Goal: Complete application form

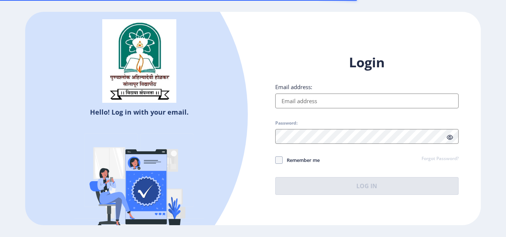
click at [336, 101] on input "Email address:" at bounding box center [366, 101] width 183 height 15
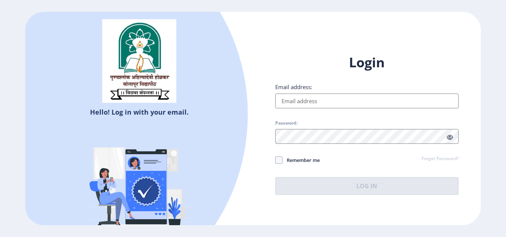
type input "[EMAIL_ADDRESS][DOMAIN_NAME]"
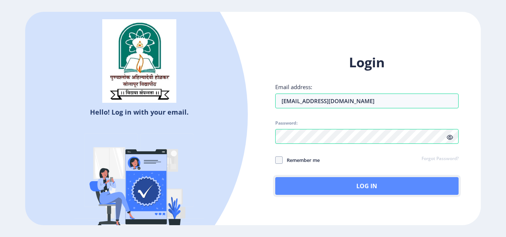
click at [385, 186] on button "Log In" at bounding box center [366, 186] width 183 height 18
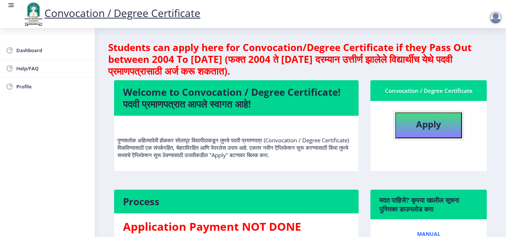
click at [441, 131] on button "Apply" at bounding box center [428, 126] width 67 height 26
select select
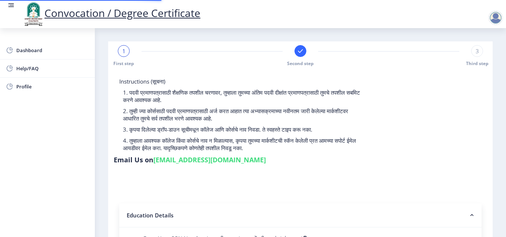
type input "2015032500206062"
select select "Regular"
select select "2018"
select select "May"
select select "Grade A"
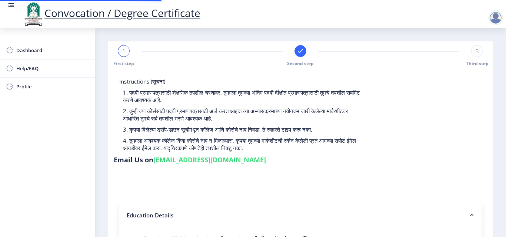
type input "589780"
type input "[PERSON_NAME] [PERSON_NAME]"
type input "SHABANA"
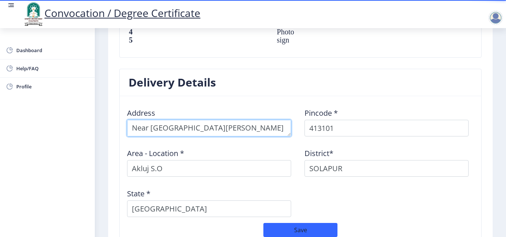
click at [131, 120] on textarea at bounding box center [209, 128] width 164 height 17
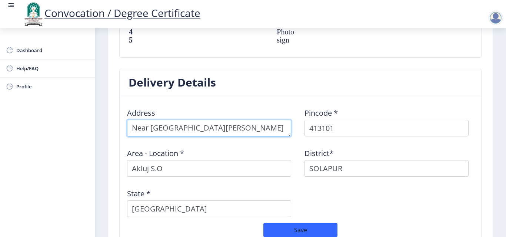
click at [130, 123] on textarea at bounding box center [209, 128] width 164 height 17
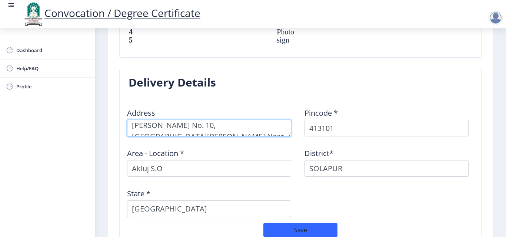
click at [272, 121] on textarea at bounding box center [209, 128] width 164 height 17
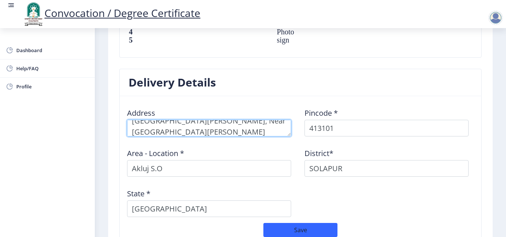
scroll to position [33, 0]
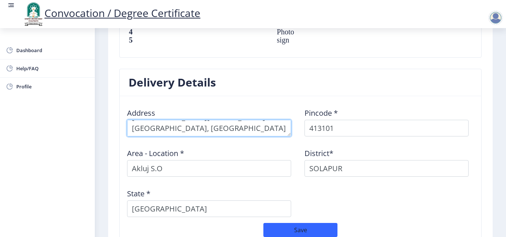
drag, startPoint x: 197, startPoint y: 121, endPoint x: 150, endPoint y: 123, distance: 47.0
click at [150, 123] on textarea at bounding box center [209, 128] width 164 height 17
click at [191, 120] on textarea at bounding box center [209, 128] width 164 height 17
click at [209, 121] on textarea at bounding box center [209, 128] width 164 height 17
click at [213, 122] on textarea at bounding box center [209, 128] width 164 height 17
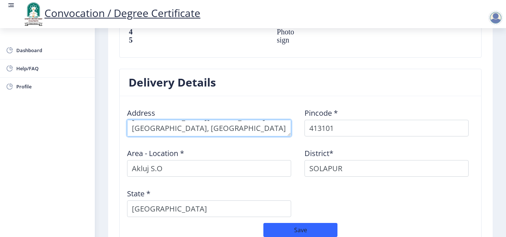
click at [260, 120] on textarea at bounding box center [209, 128] width 164 height 17
click at [185, 120] on textarea at bounding box center [209, 128] width 164 height 17
click at [254, 123] on textarea at bounding box center [209, 128] width 164 height 17
click at [271, 122] on textarea at bounding box center [209, 128] width 164 height 17
click at [269, 124] on textarea at bounding box center [209, 128] width 164 height 17
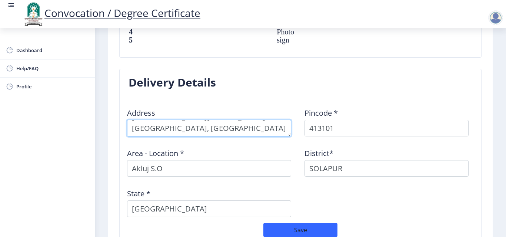
click at [266, 121] on textarea at bounding box center [209, 128] width 164 height 17
paste textarea "[GEOGRAPHIC_DATA] Near [GEOGRAPHIC_DATA][PERSON_NAME][GEOGRAPHIC_DATA]. Malshir…"
click at [216, 120] on textarea at bounding box center [209, 128] width 164 height 17
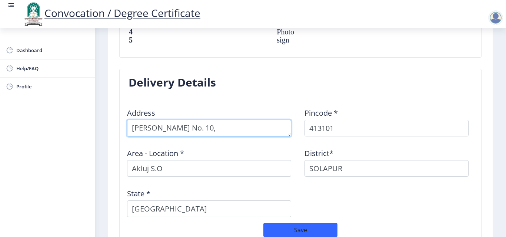
paste textarea ", Near [GEOGRAPHIC_DATA][PERSON_NAME][GEOGRAPHIC_DATA], [GEOGRAPHIC_DATA]"
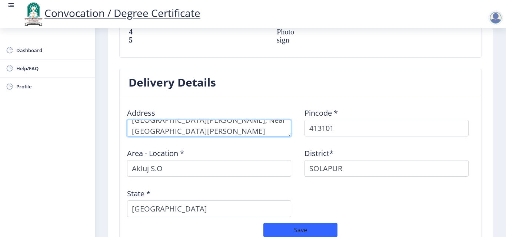
type textarea "[PERSON_NAME] No. 10, [GEOGRAPHIC_DATA][PERSON_NAME], Near [GEOGRAPHIC_DATA][PE…"
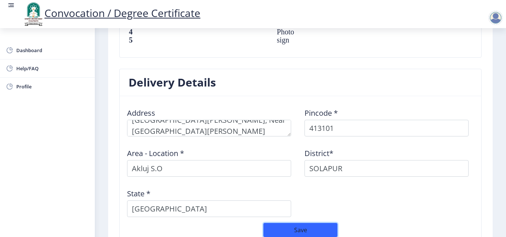
click at [301, 223] on button "Save" at bounding box center [300, 230] width 74 height 14
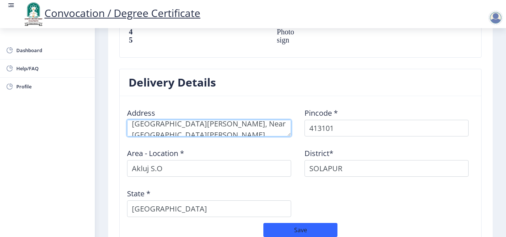
scroll to position [22, 0]
